Goal: Information Seeking & Learning: Find specific fact

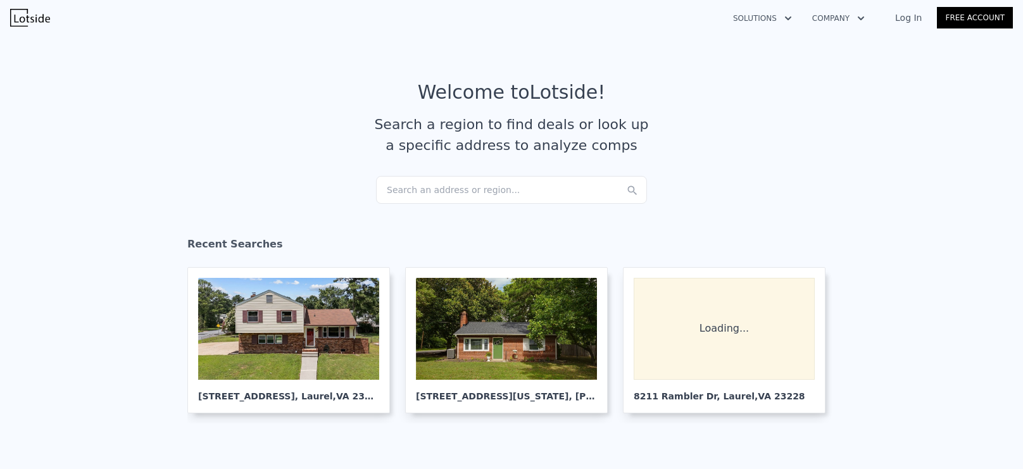
click at [446, 187] on div "Search an address or region..." at bounding box center [511, 190] width 271 height 28
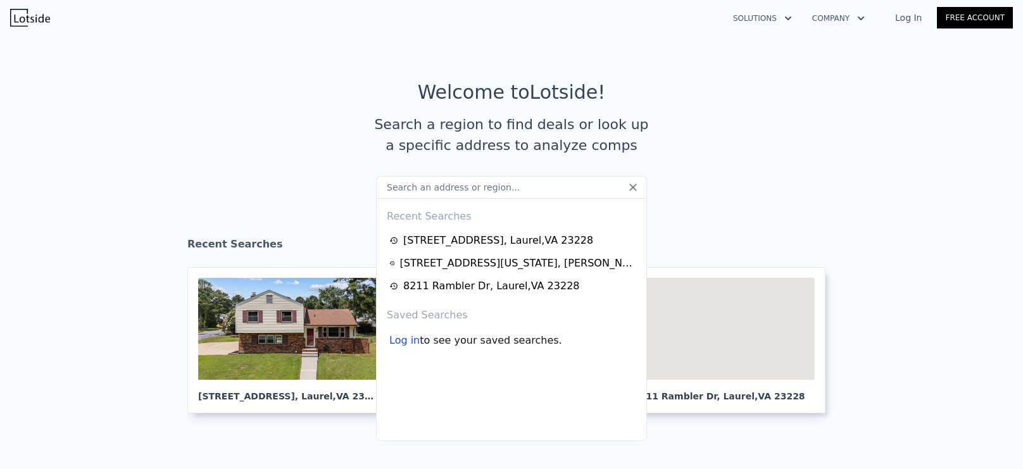
type input "[STREET_ADDRESS]"
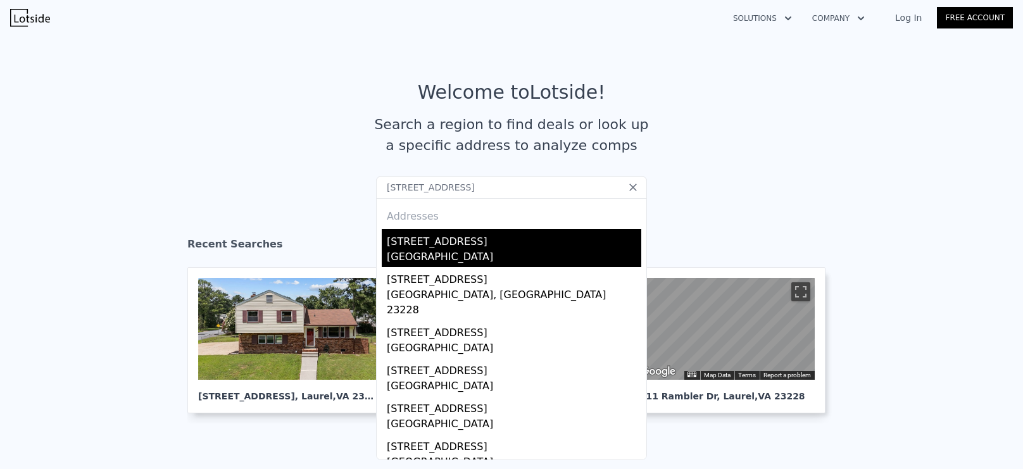
click at [492, 256] on div "[GEOGRAPHIC_DATA]" at bounding box center [514, 258] width 254 height 18
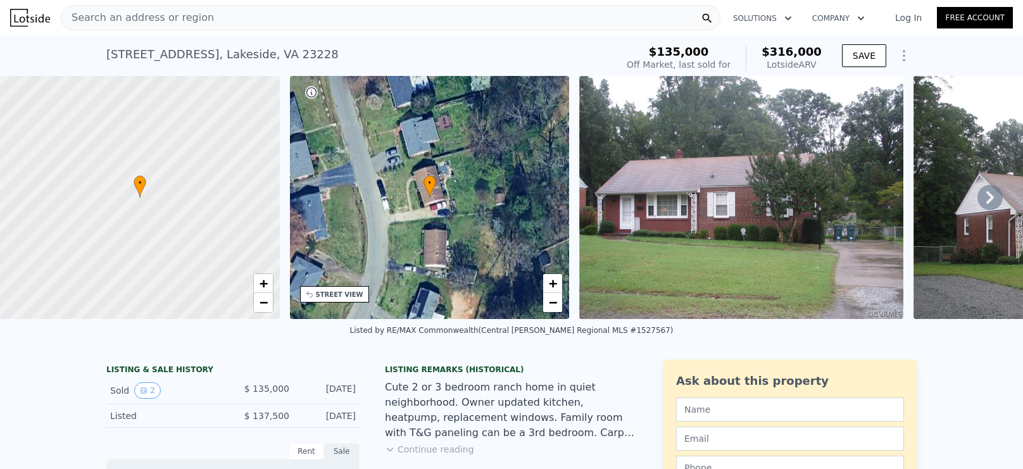
scroll to position [39, 0]
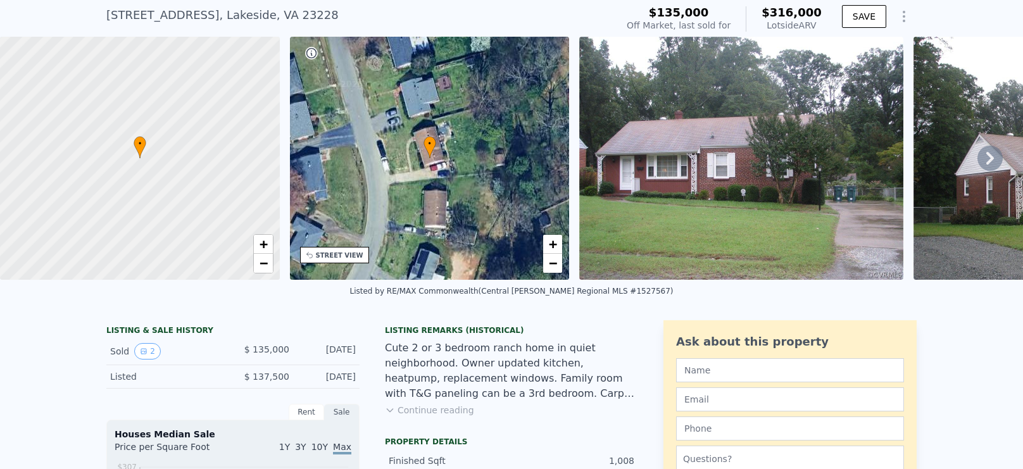
click at [440, 408] on button "Continue reading" at bounding box center [429, 410] width 89 height 13
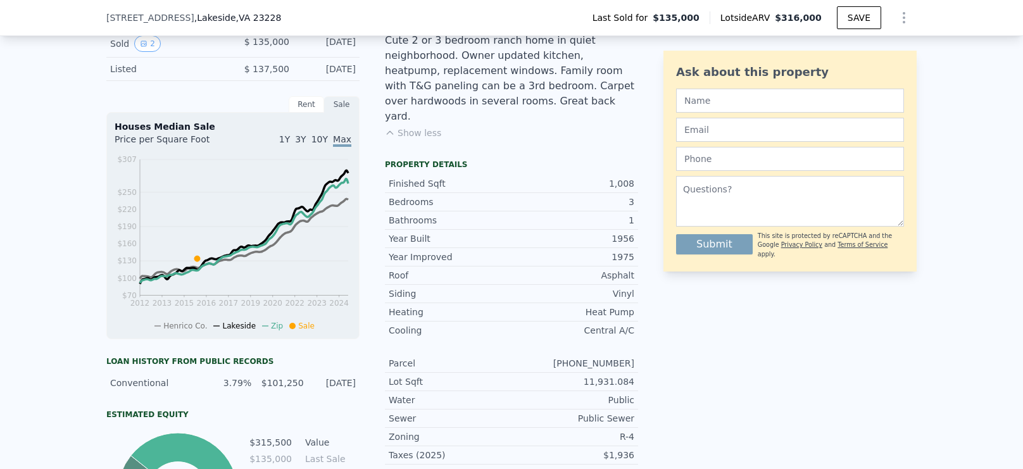
scroll to position [327, 0]
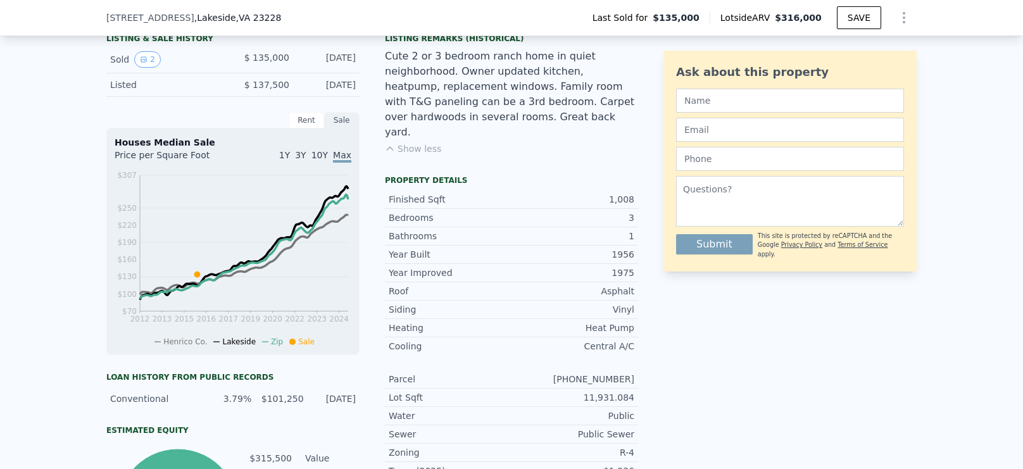
click at [626, 248] on div "1956" at bounding box center [572, 254] width 123 height 13
click at [627, 248] on div "1956" at bounding box center [572, 254] width 123 height 13
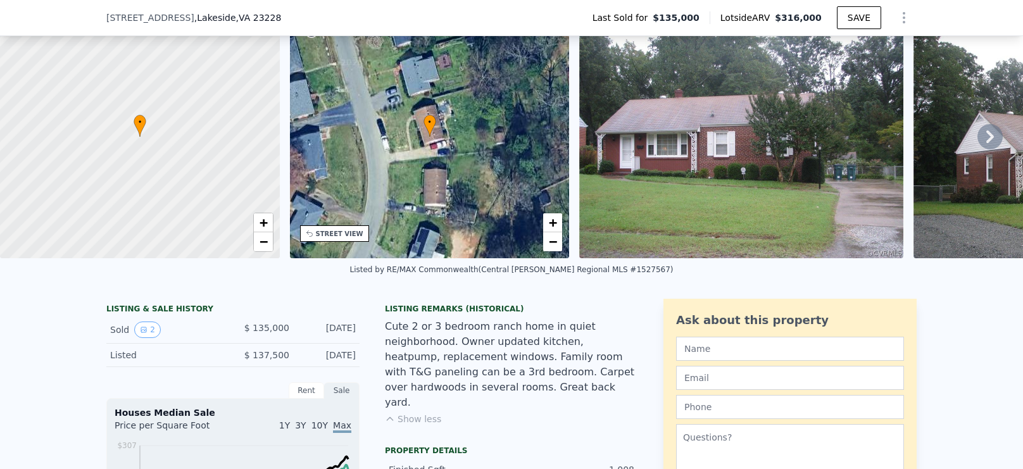
scroll to position [66, 0]
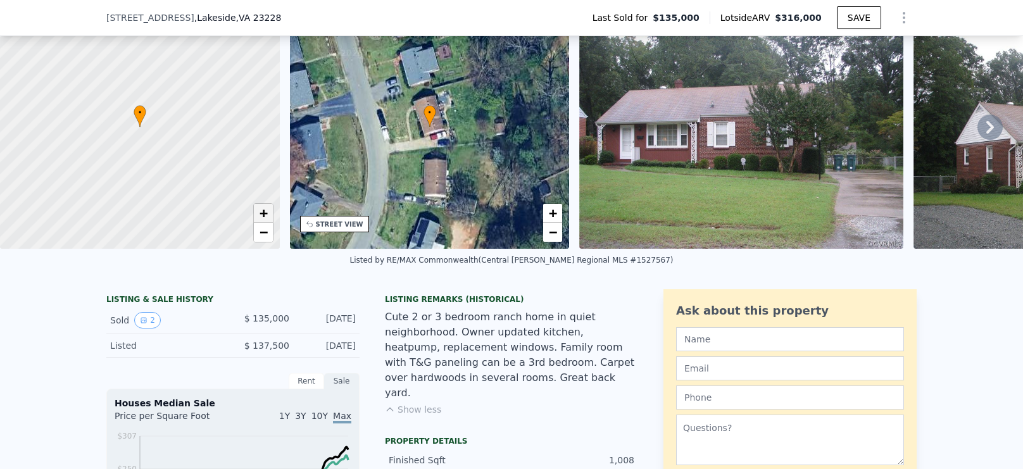
drag, startPoint x: 263, startPoint y: 213, endPoint x: 275, endPoint y: 218, distance: 13.3
click at [263, 213] on span "+" at bounding box center [263, 213] width 8 height 16
click at [268, 215] on link "+" at bounding box center [263, 213] width 19 height 19
click at [266, 215] on span "+" at bounding box center [263, 213] width 8 height 16
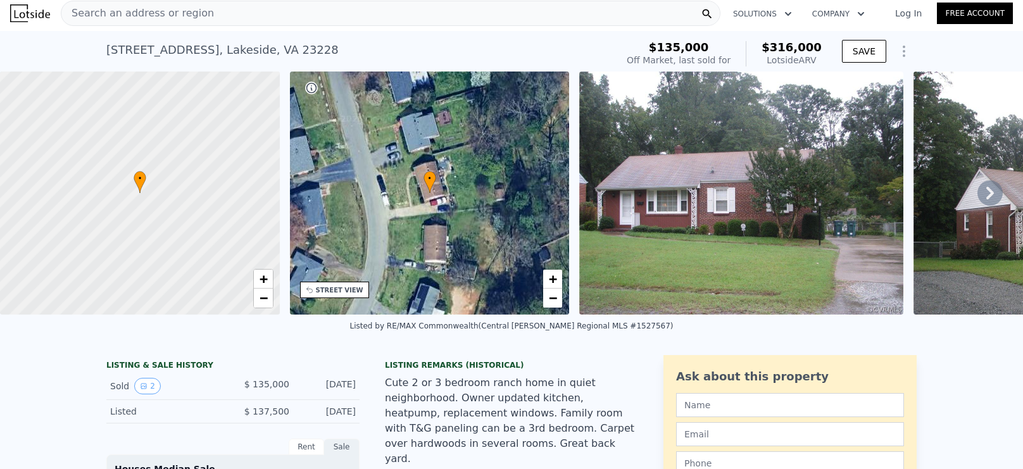
scroll to position [0, 0]
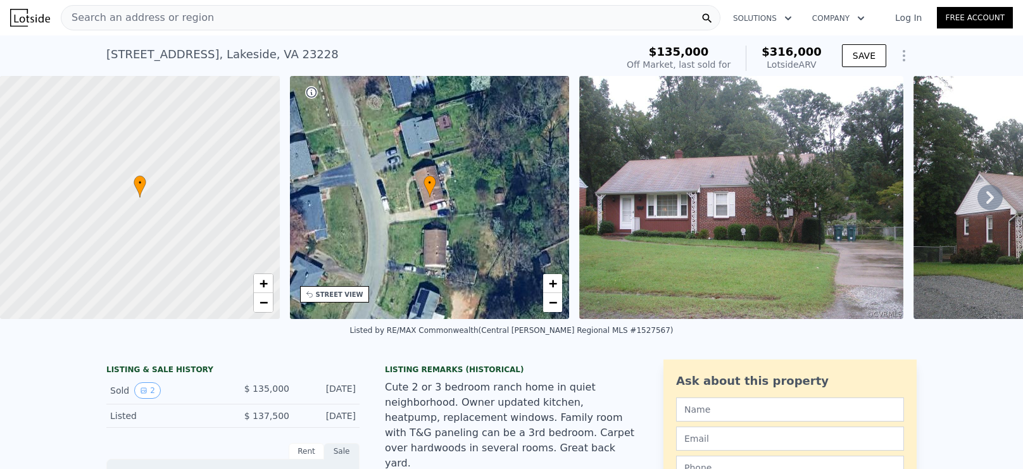
click at [722, 231] on img at bounding box center [741, 197] width 324 height 243
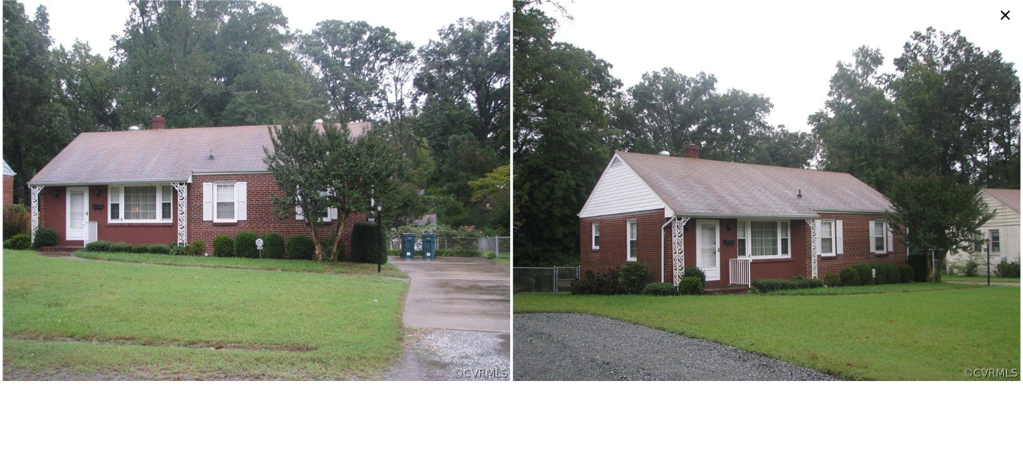
click at [1004, 12] on icon at bounding box center [1005, 15] width 20 height 20
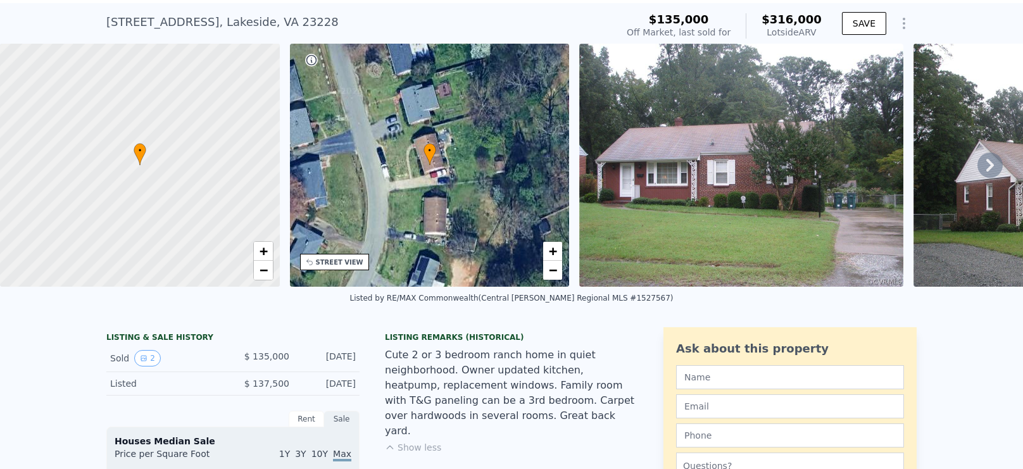
scroll to position [27, 0]
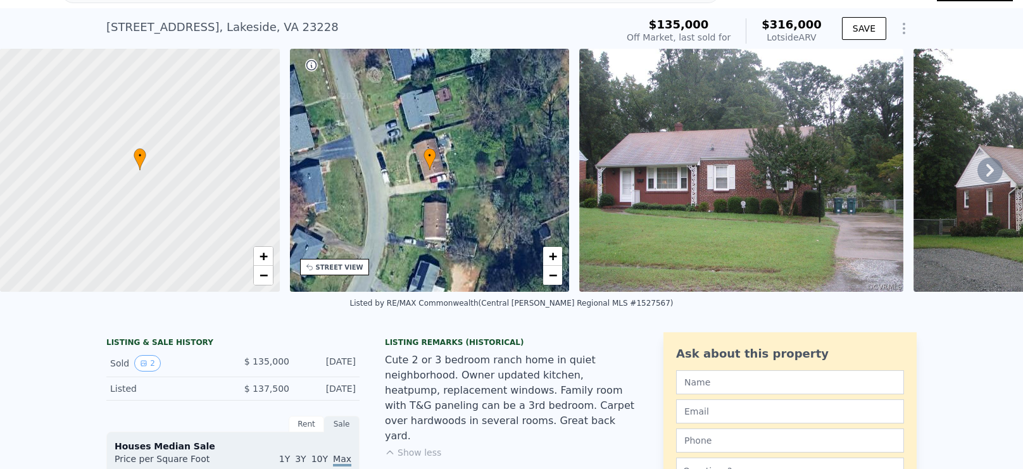
click at [988, 168] on icon at bounding box center [989, 170] width 25 height 25
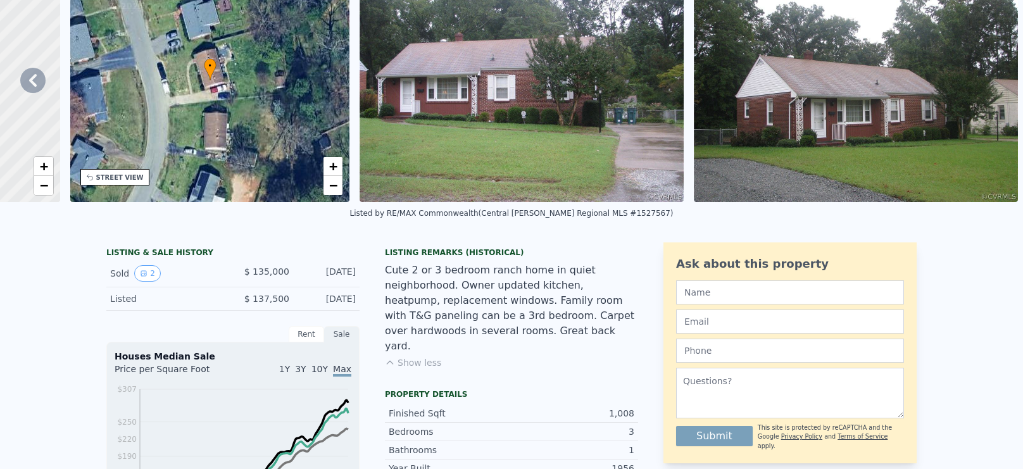
scroll to position [4, 0]
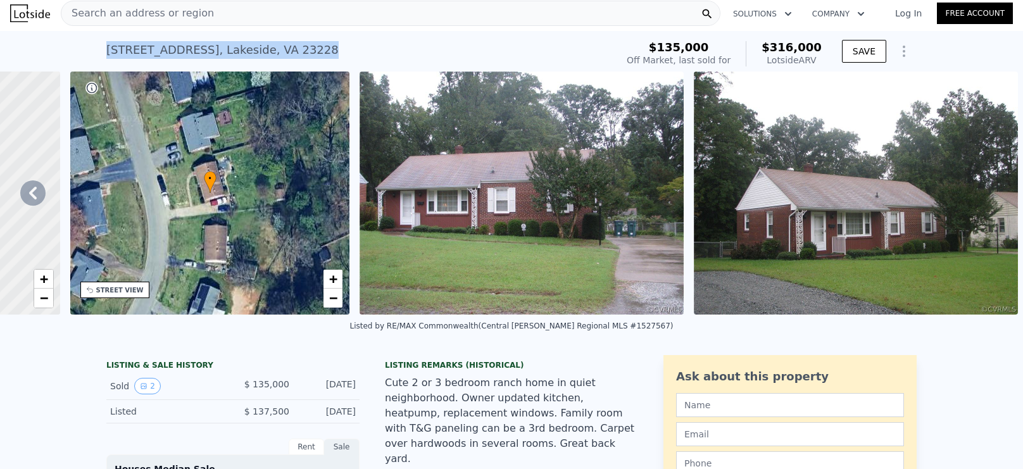
drag, startPoint x: 332, startPoint y: 56, endPoint x: 107, endPoint y: 58, distance: 225.3
click at [107, 58] on div "[STREET_ADDRESS] Sold [DATE] for $135k (~ARV $316k )" at bounding box center [358, 53] width 505 height 35
copy div "[STREET_ADDRESS]"
